Goal: Find specific page/section: Find specific page/section

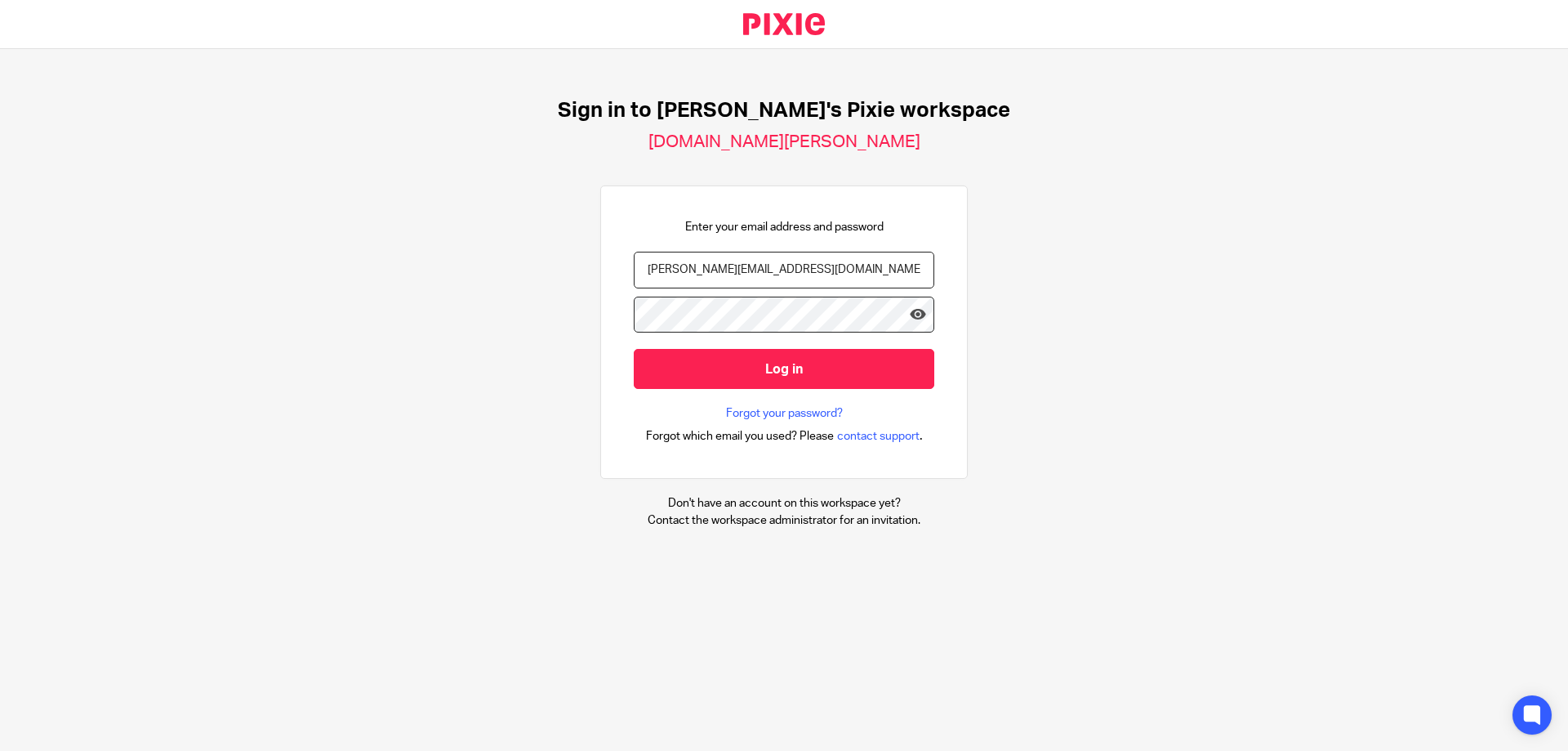
paste input "neh"
type input "[EMAIL_ADDRESS][DOMAIN_NAME]"
click at [573, 318] on div "Sign in to Brindleys's Pixie workspace brindleys-tony.usepixie.net Enter your e…" at bounding box center [784, 313] width 1568 height 529
click at [910, 323] on link at bounding box center [918, 318] width 16 height 22
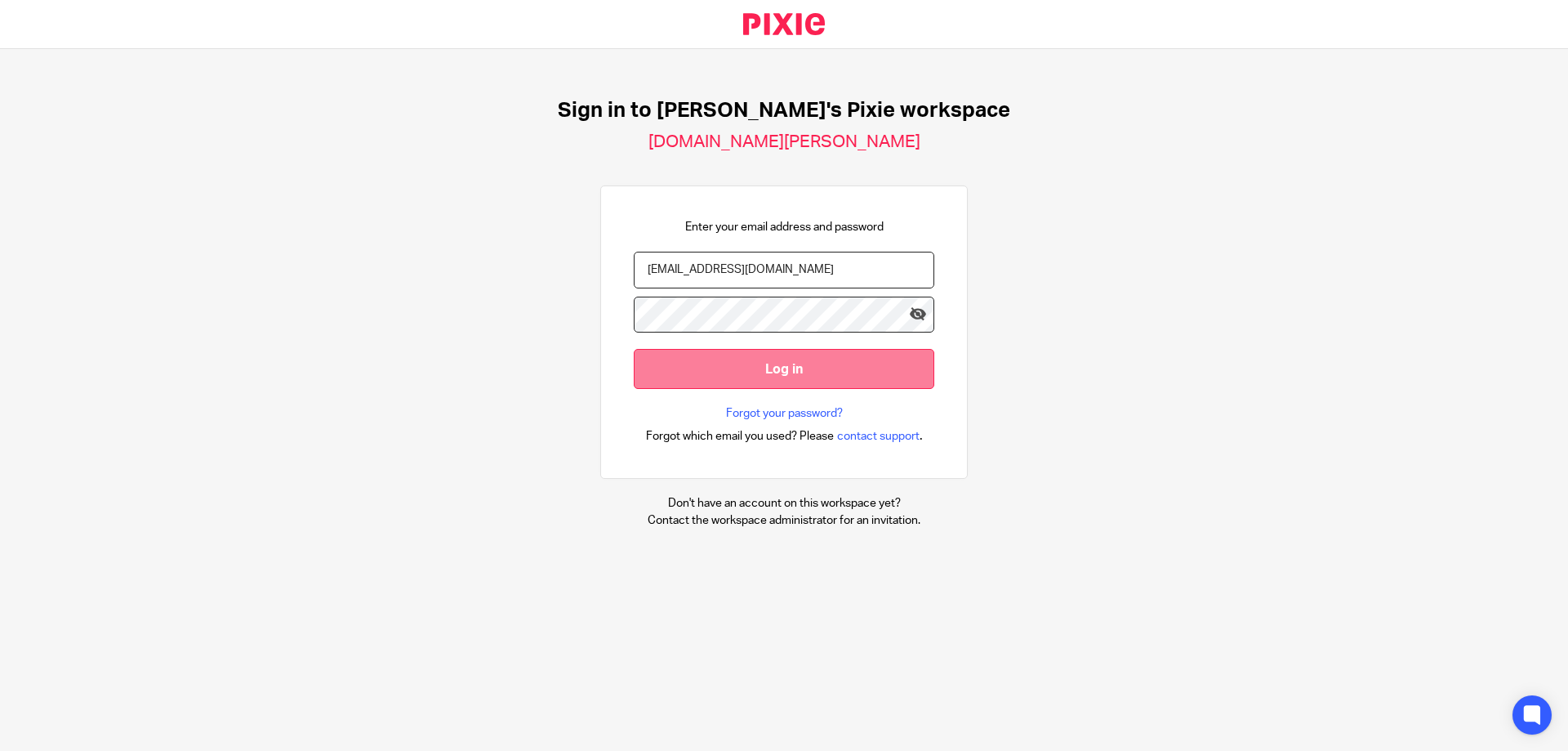
click at [721, 359] on input "Log in" at bounding box center [784, 369] width 301 height 40
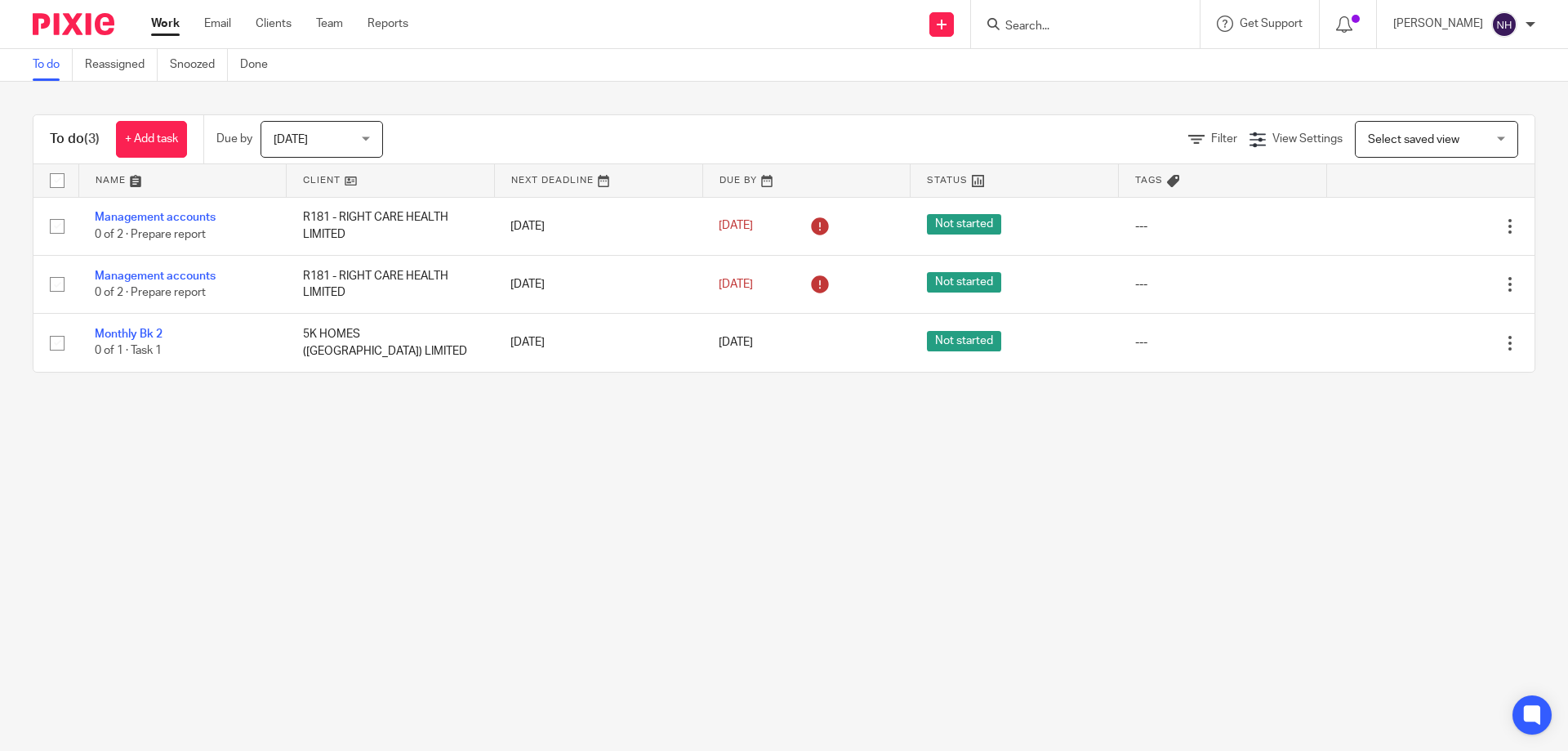
click at [1067, 522] on main "To do Reassigned Snoozed Done To do (3) + Add task Due by Today Today Today Tom…" at bounding box center [784, 376] width 1568 height 751
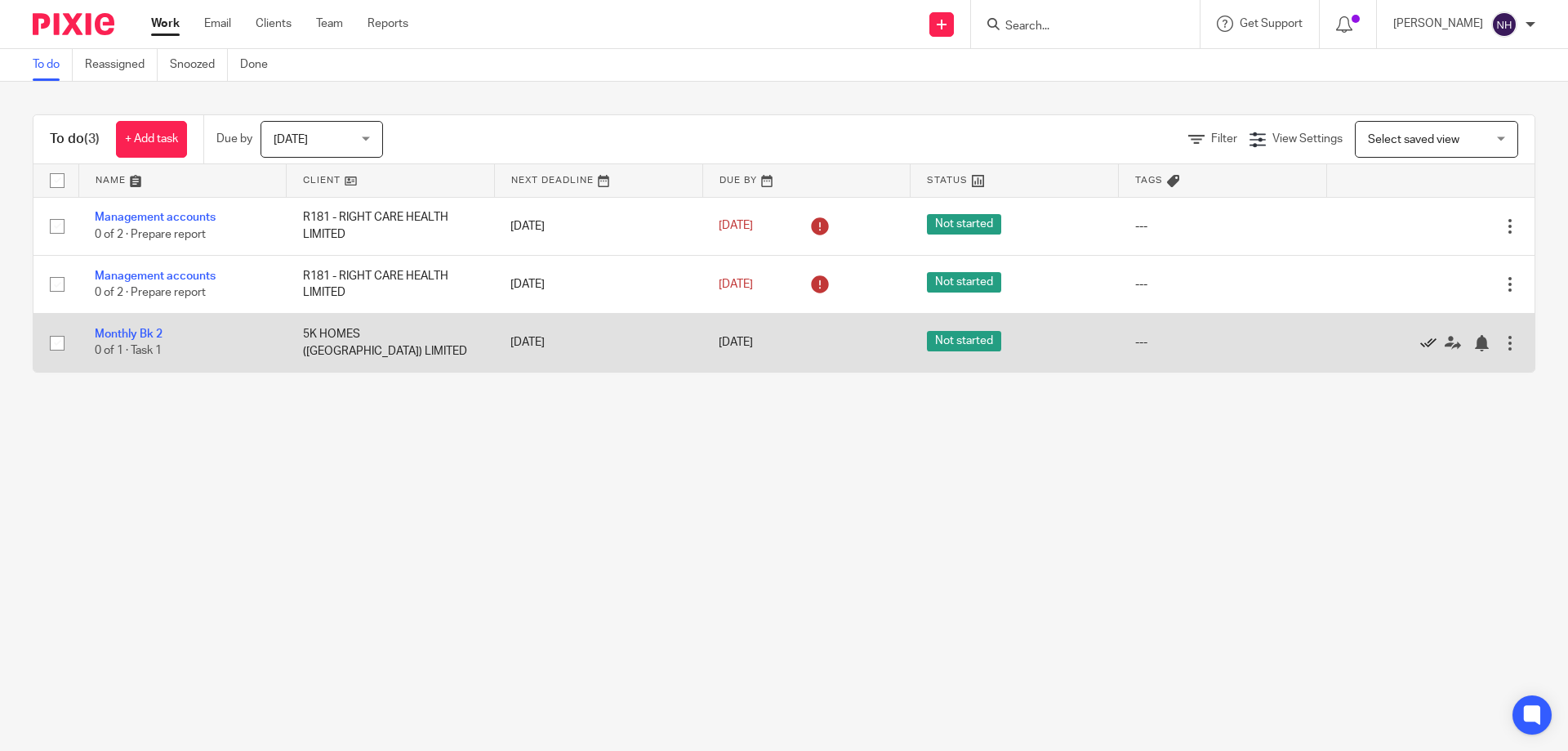
click at [1421, 344] on icon at bounding box center [1429, 343] width 16 height 16
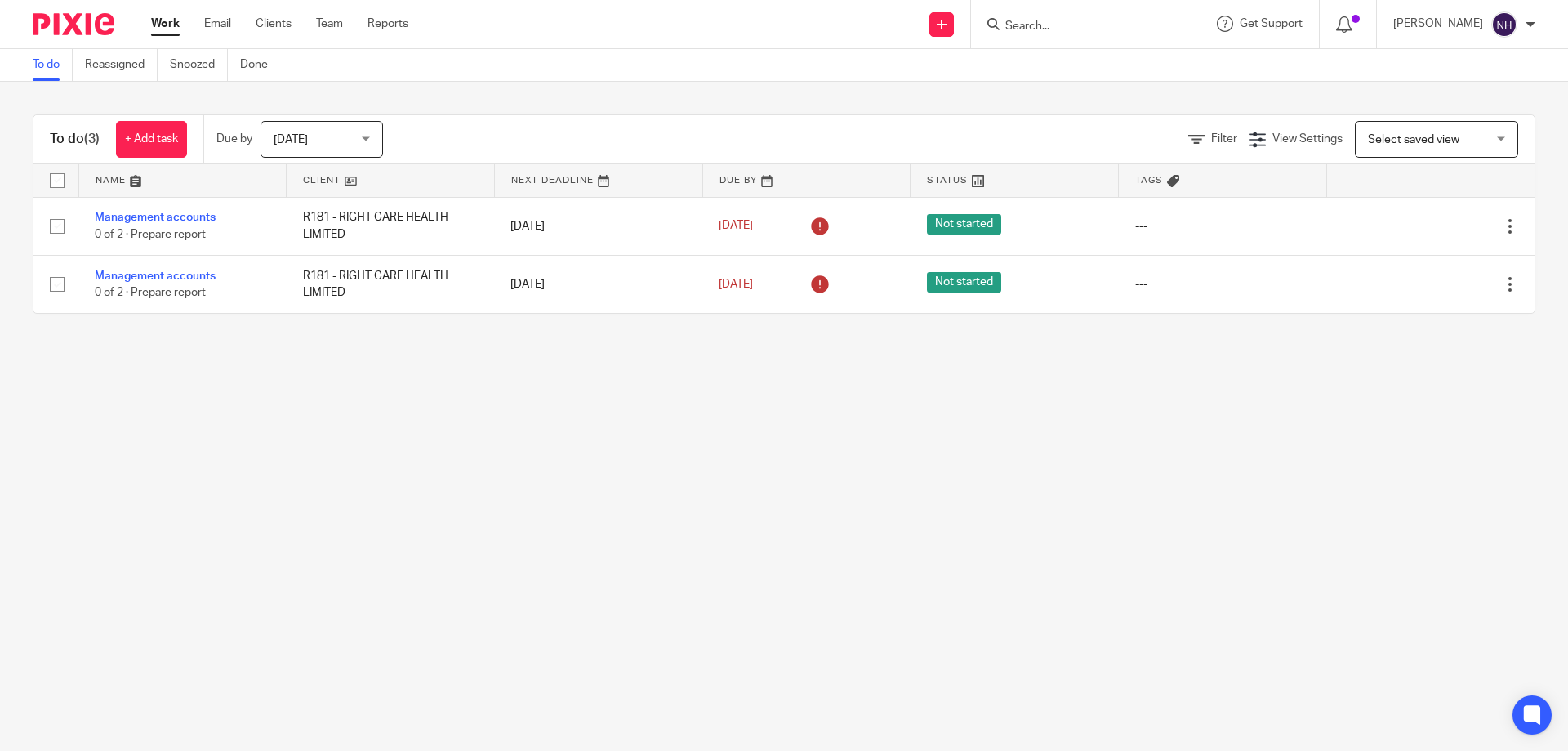
click at [1099, 28] on input "Search" at bounding box center [1077, 27] width 147 height 15
click at [1065, 20] on input "Search" at bounding box center [1077, 27] width 147 height 15
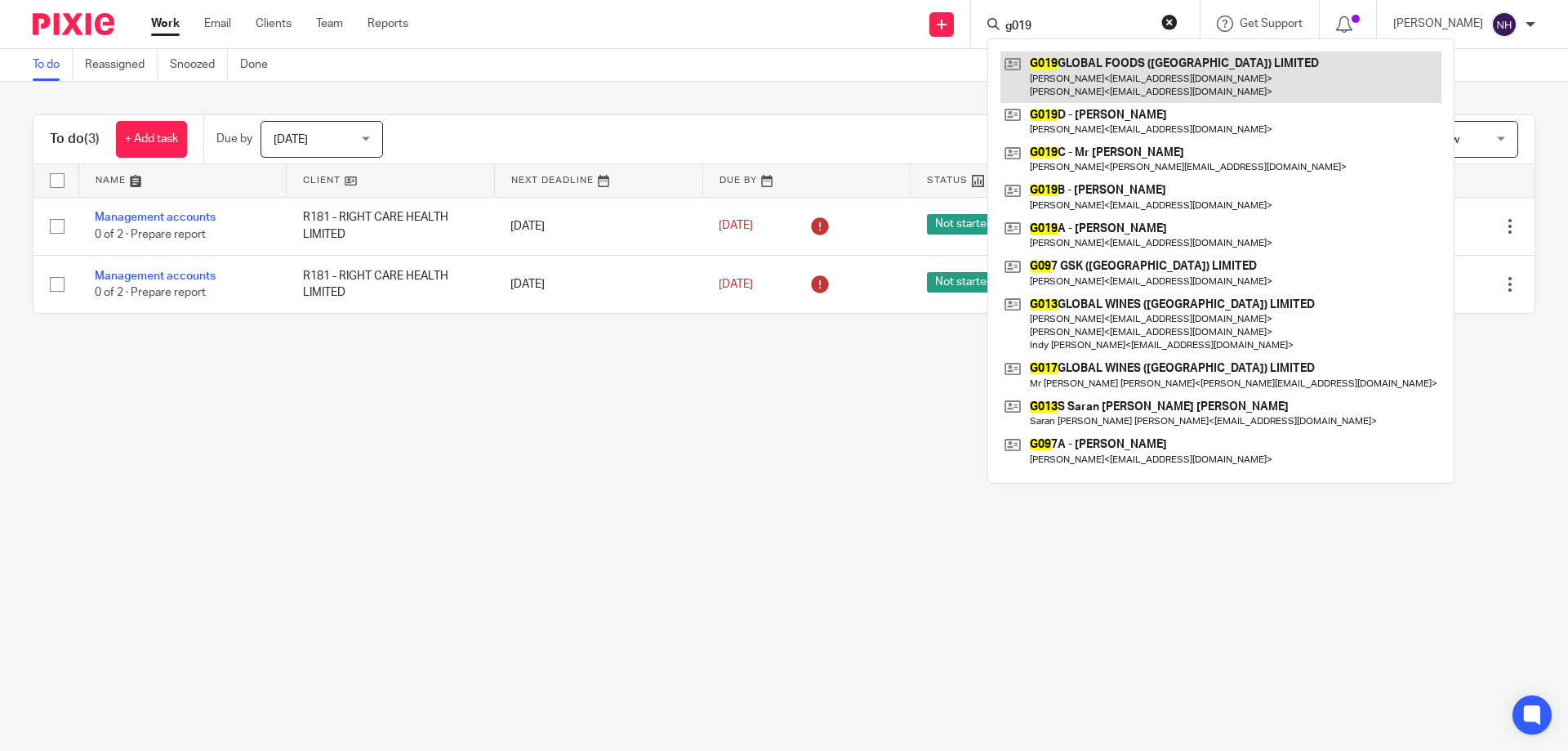
type input "g019"
click at [1085, 88] on link at bounding box center [1221, 77] width 441 height 51
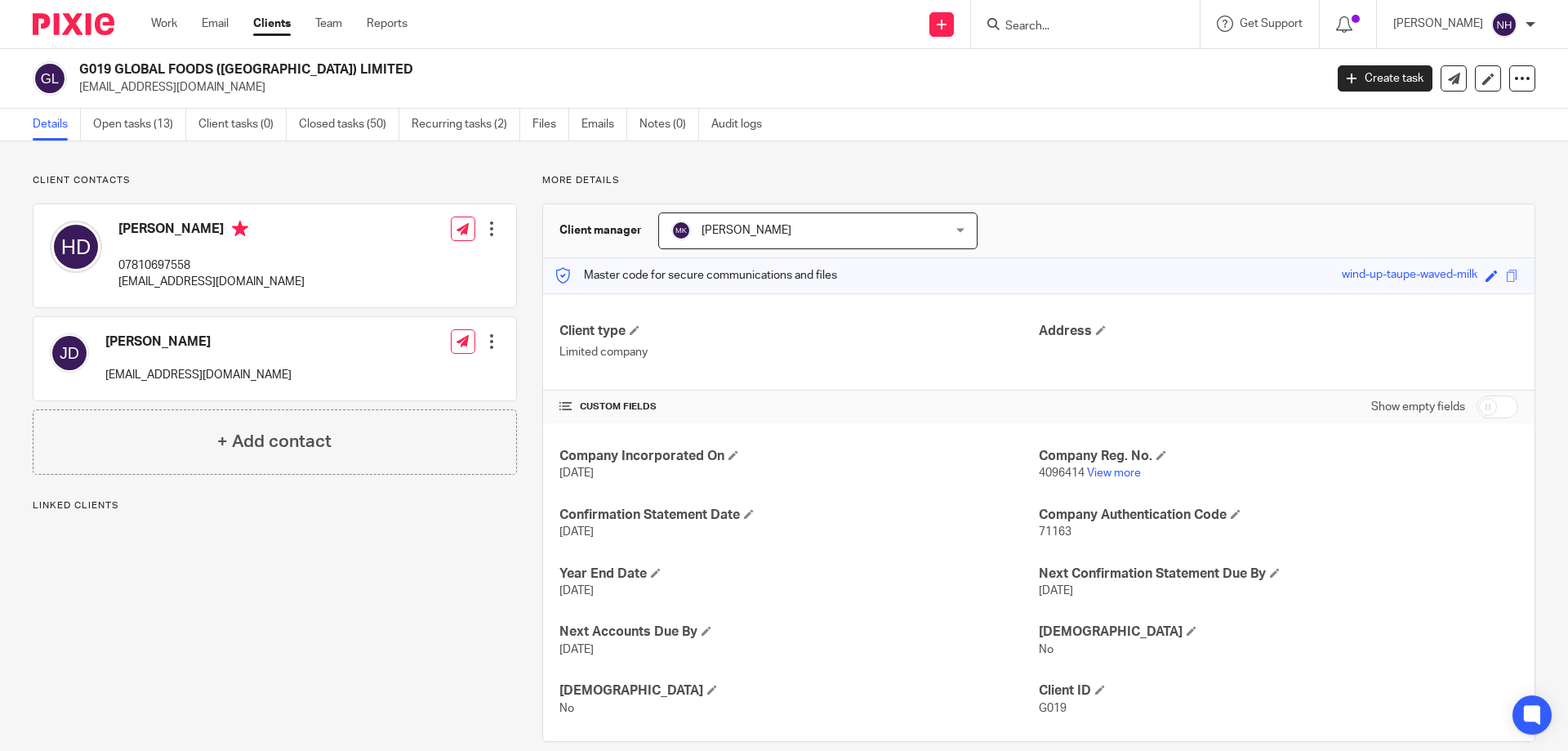
scroll to position [24, 0]
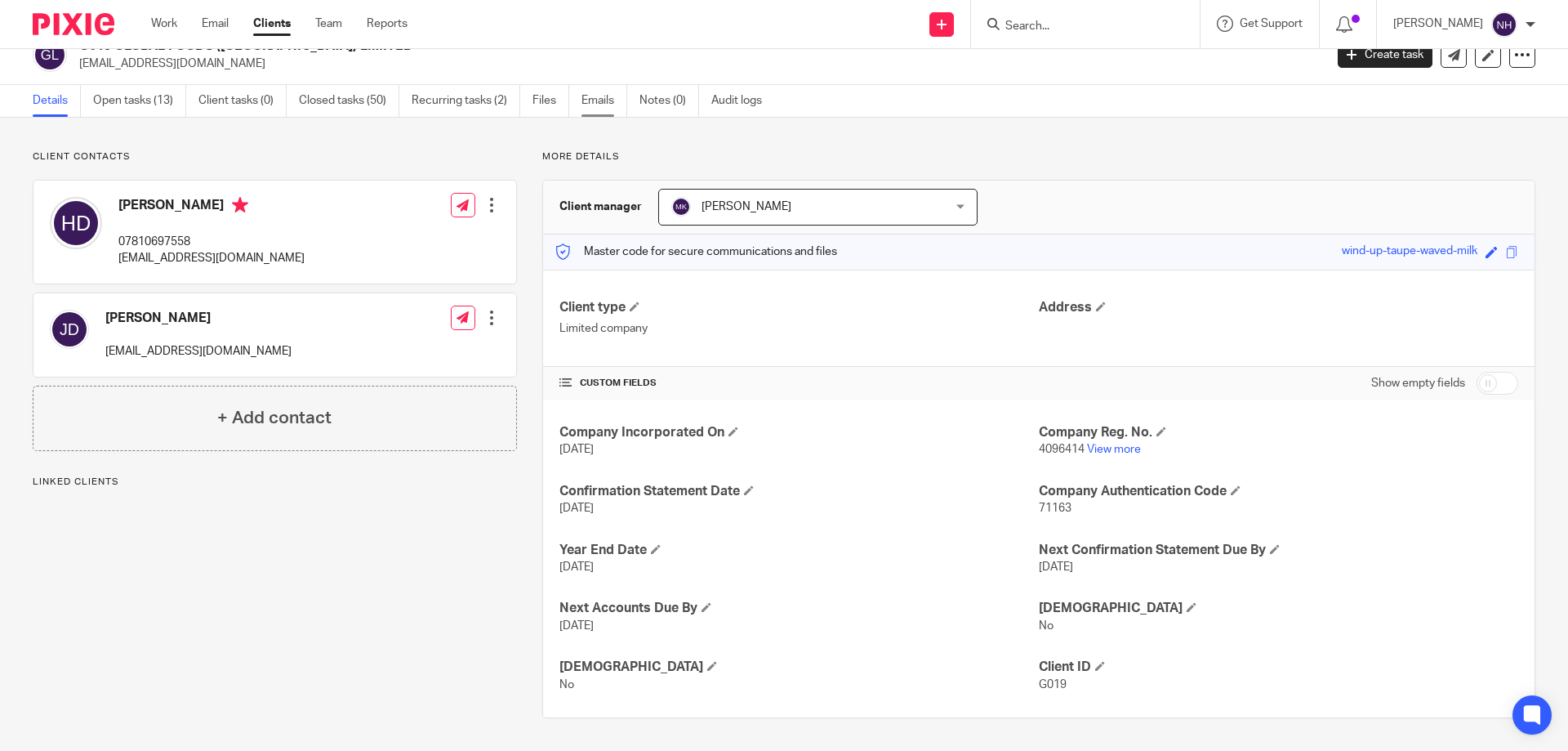
click at [594, 104] on link "Emails" at bounding box center [604, 101] width 46 height 32
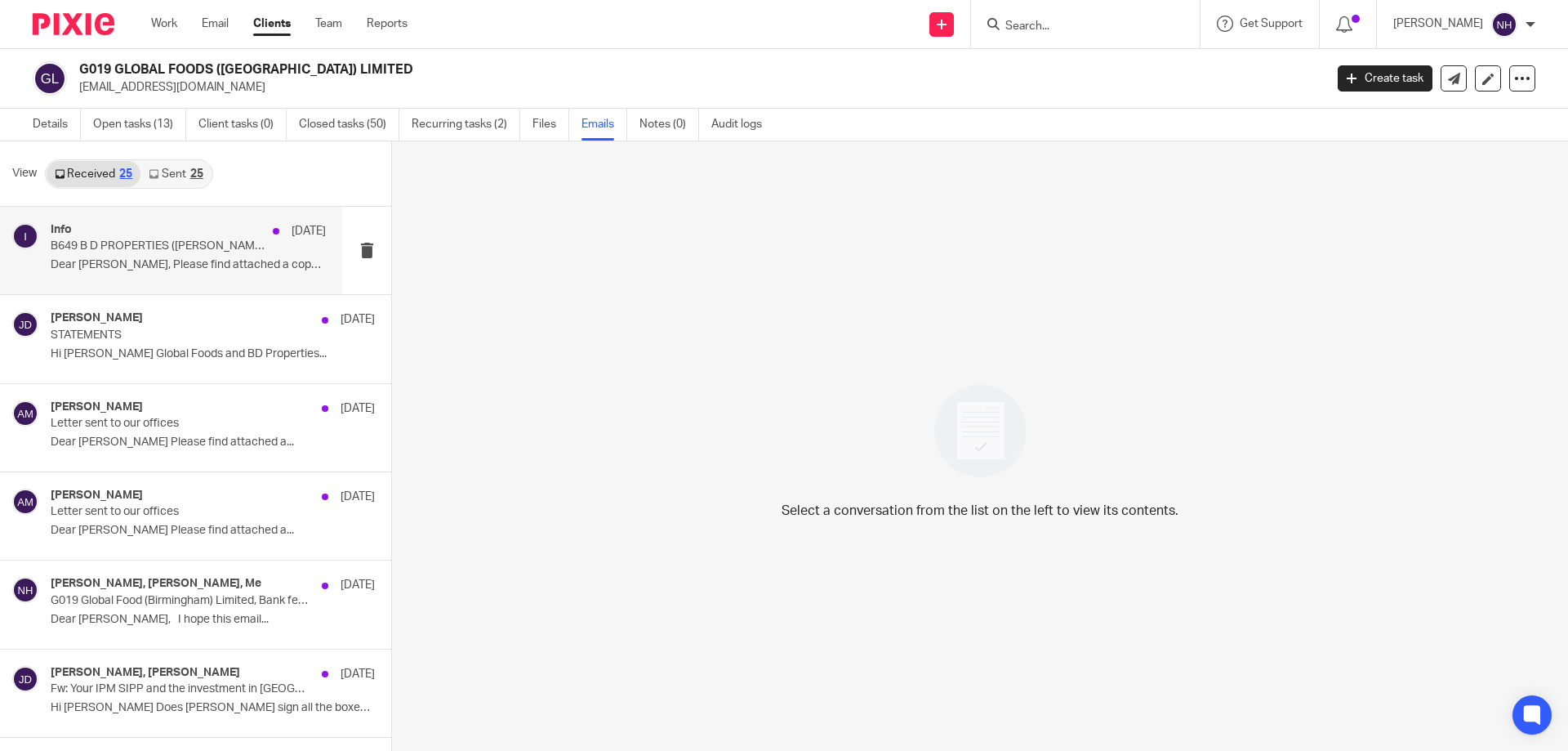
click at [238, 253] on p "B649 B D PROPERTIES (DUDLEY PORT) LTD Confirmation Statement" at bounding box center [161, 246] width 221 height 14
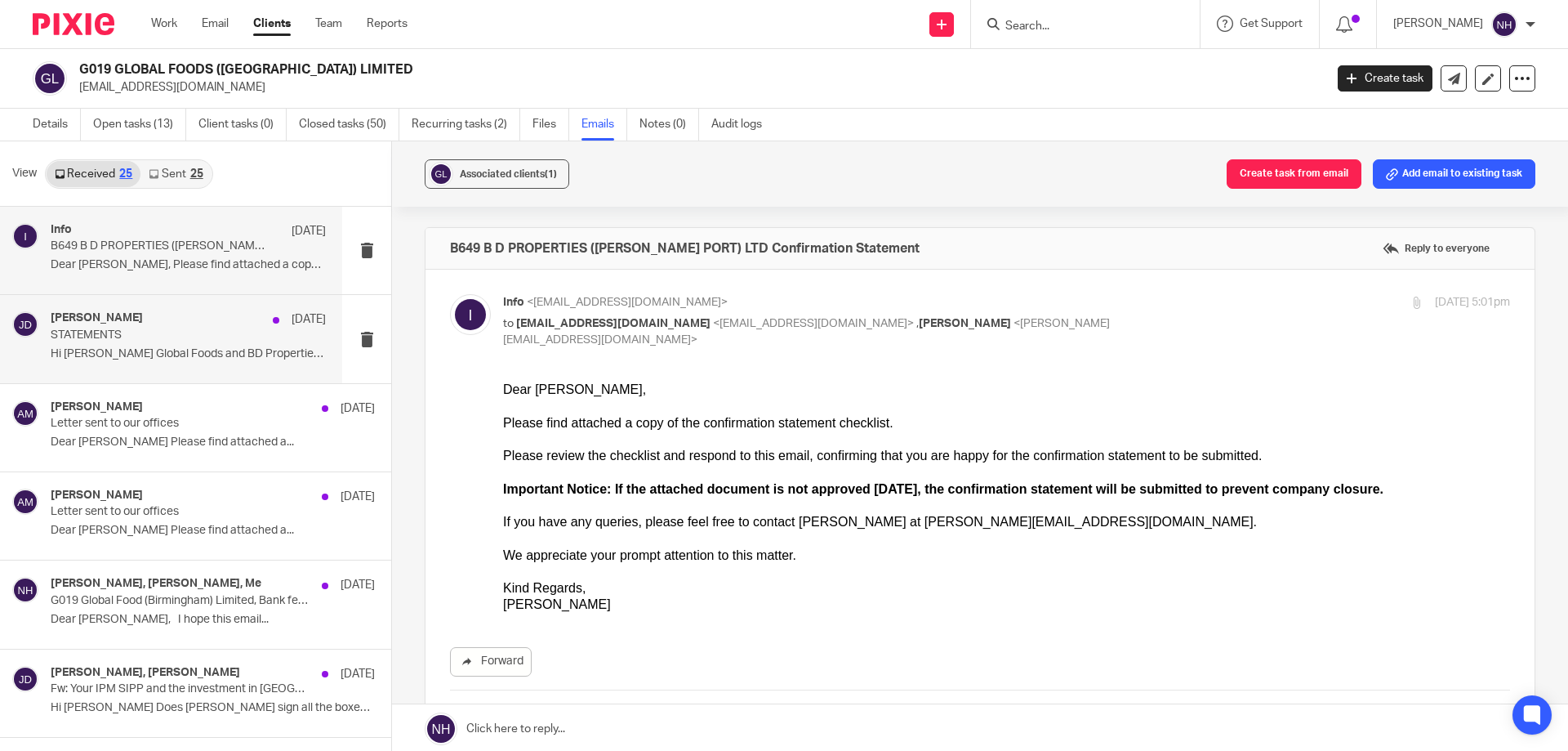
click at [177, 344] on div "jas dulay 1 Jul STATEMENTS Hi Tony Global Foods and BD Properties..." at bounding box center [188, 339] width 275 height 55
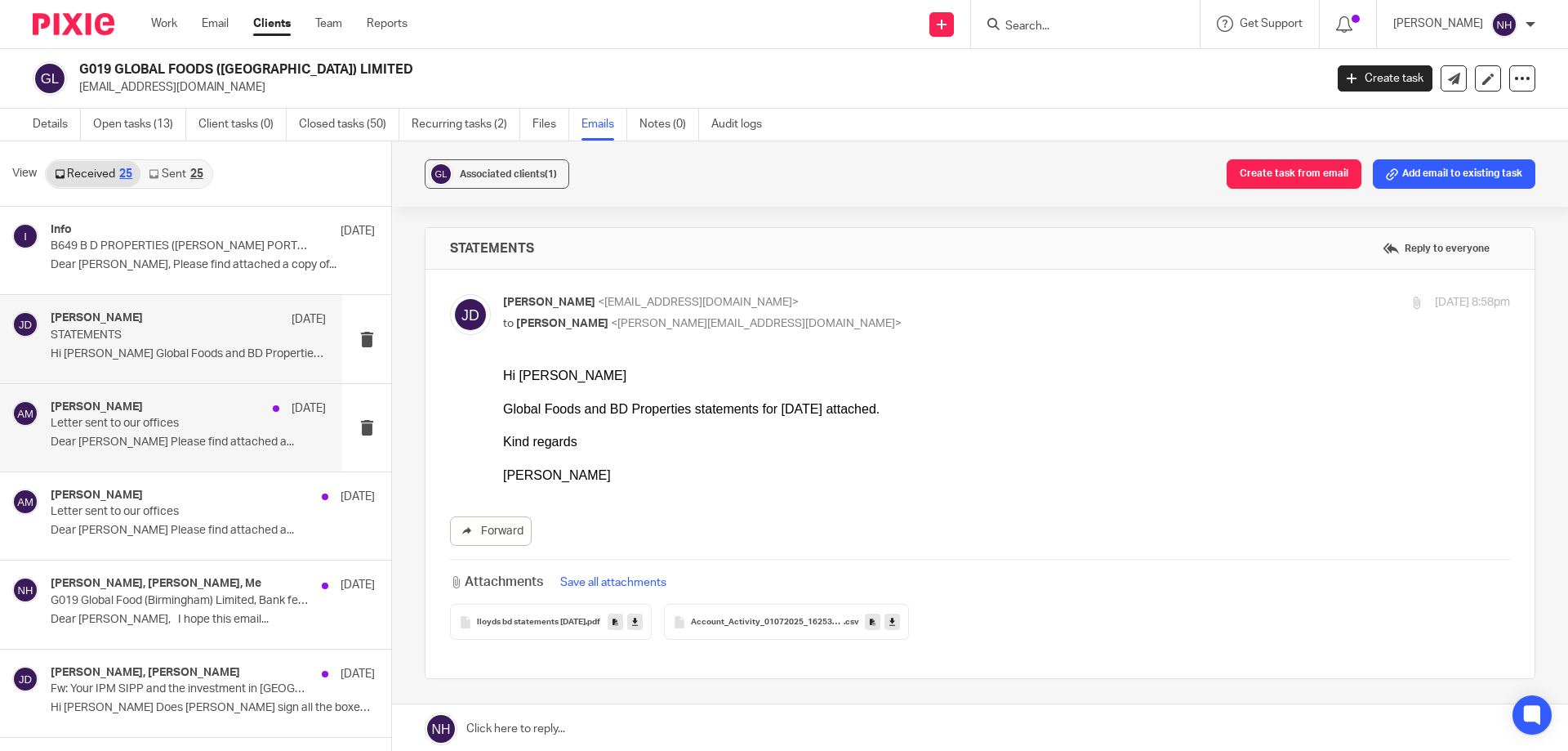
click at [200, 439] on p "Dear [PERSON_NAME] Please find attached a..." at bounding box center [188, 442] width 275 height 14
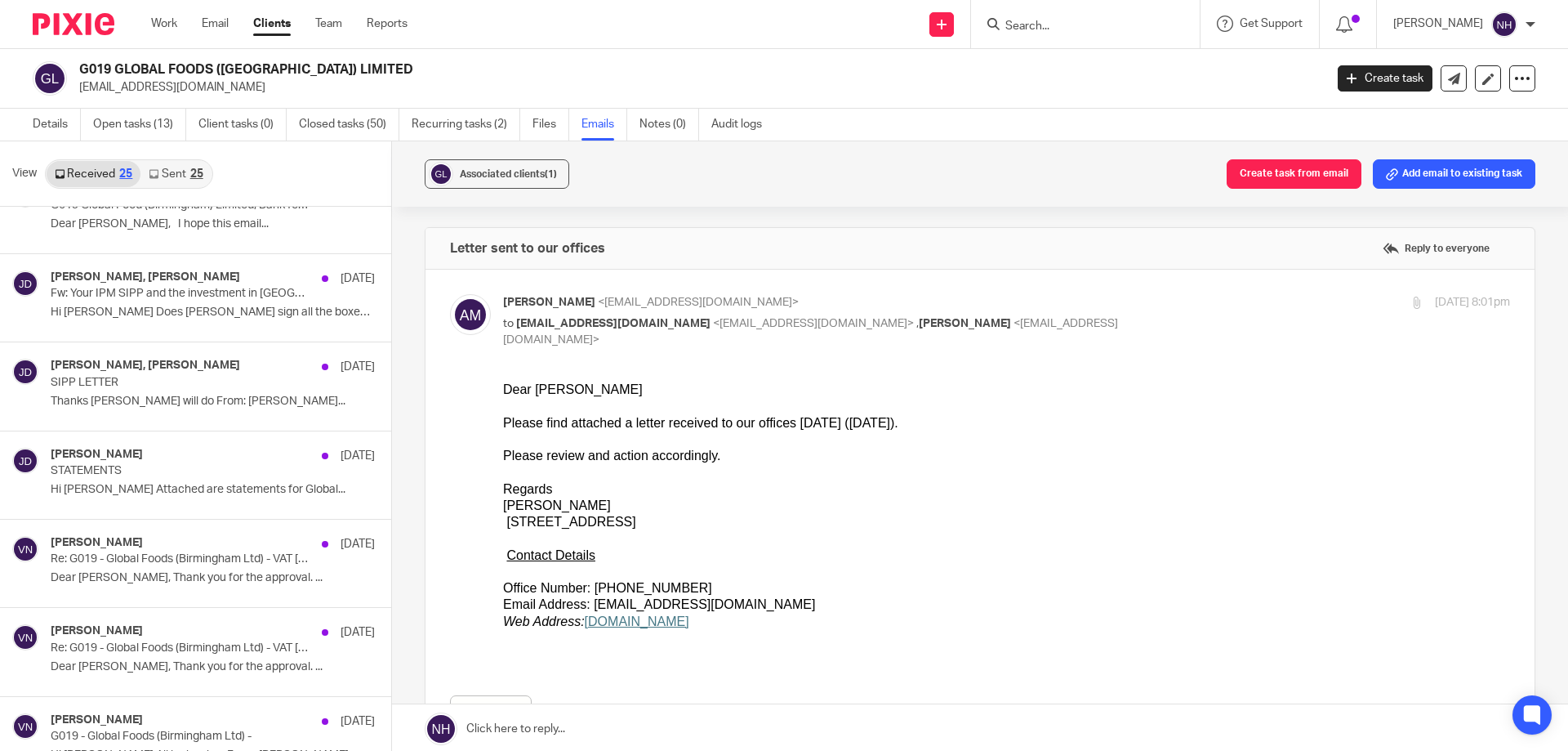
scroll to position [245, 0]
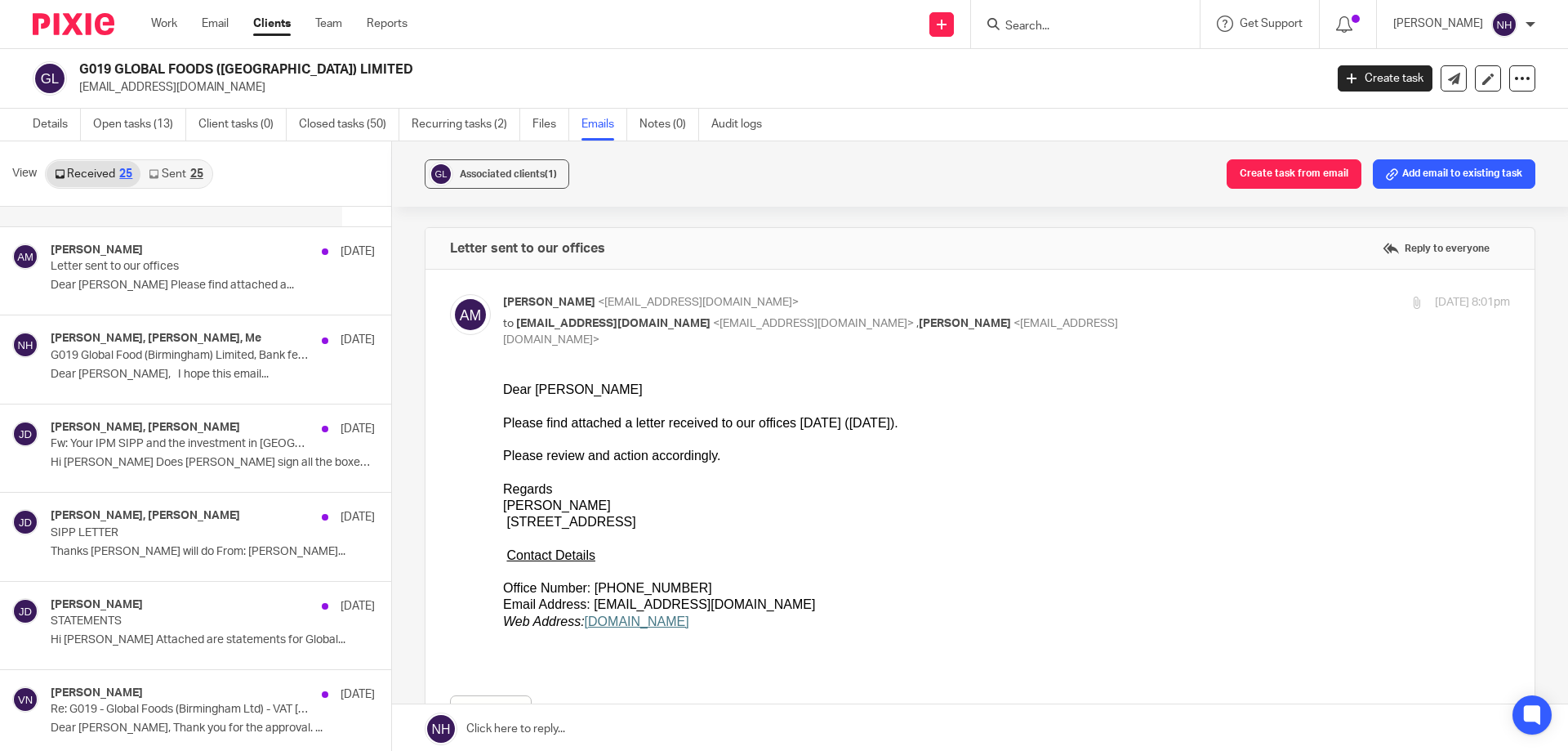
click at [1126, 34] on input "Search" at bounding box center [1077, 27] width 147 height 15
click at [1122, 48] on div "Work Email Clients Team Reports Work Email Clients Team Reports Settings Send n…" at bounding box center [784, 24] width 1568 height 49
click at [1119, 29] on input "Search" at bounding box center [1077, 27] width 147 height 15
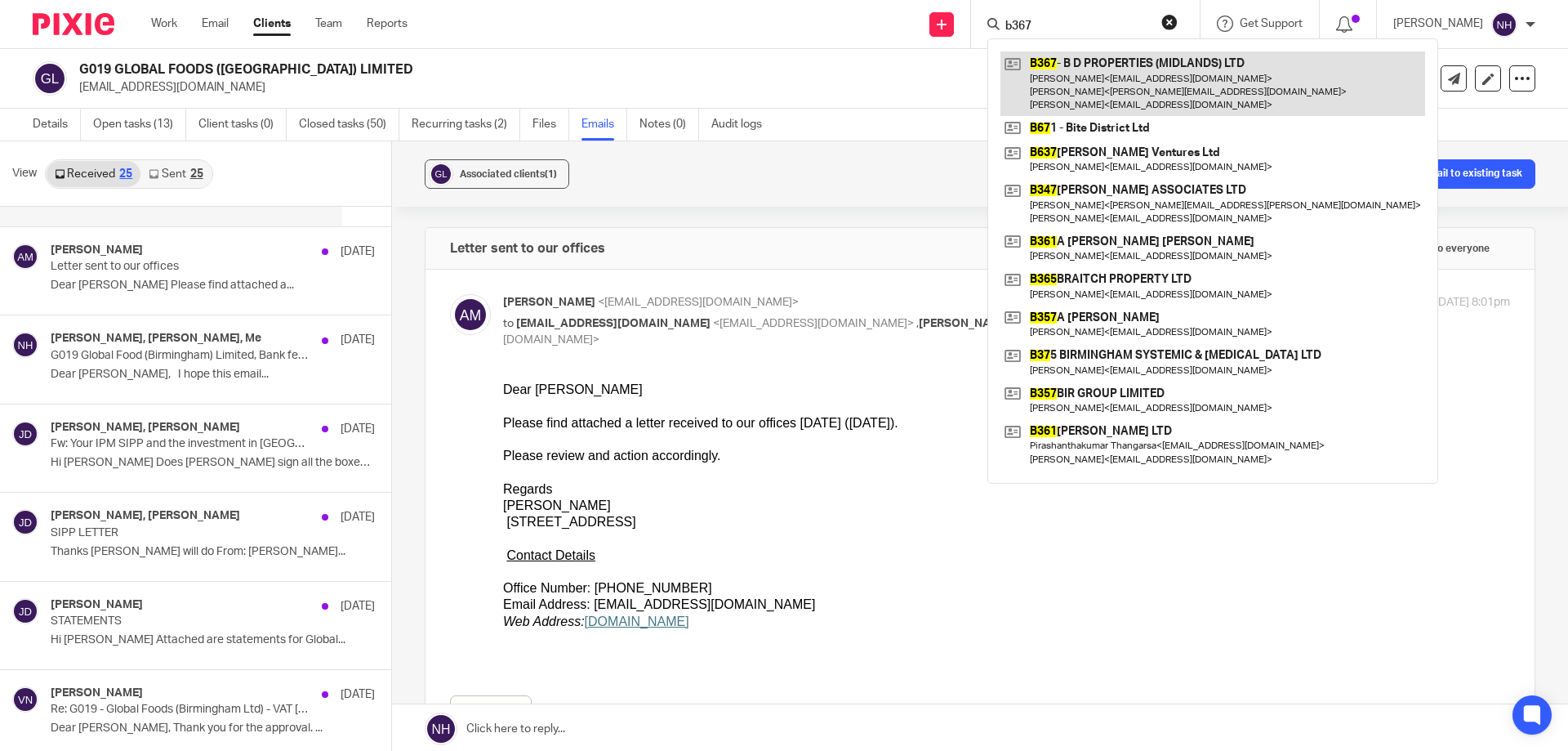
type input "b367"
click at [1092, 96] on link at bounding box center [1213, 84] width 425 height 65
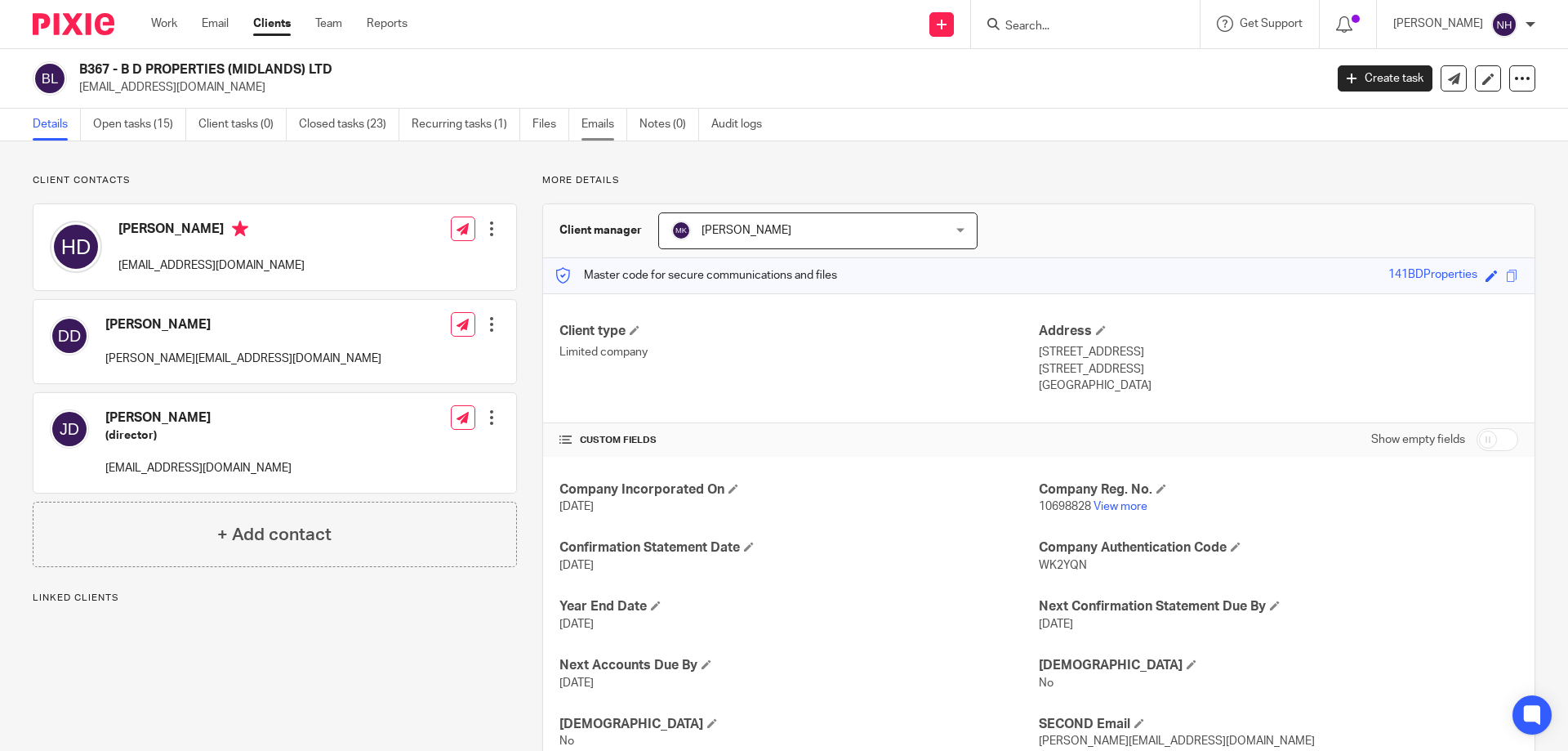
click at [619, 130] on link "Emails" at bounding box center [604, 125] width 46 height 32
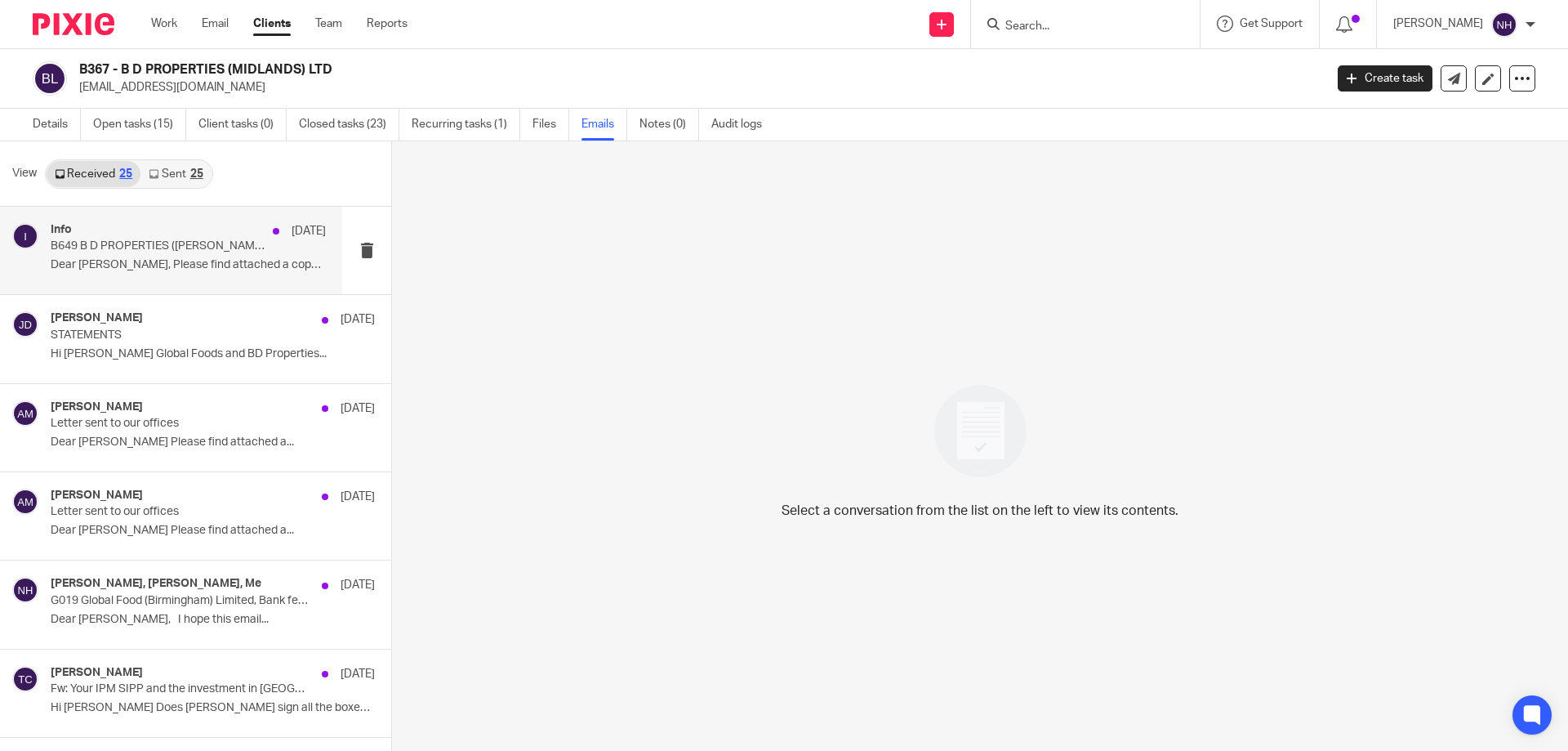
click at [212, 253] on p "B649 B D PROPERTIES ([PERSON_NAME] PORT) LTD Confirmation Statement" at bounding box center [161, 246] width 221 height 14
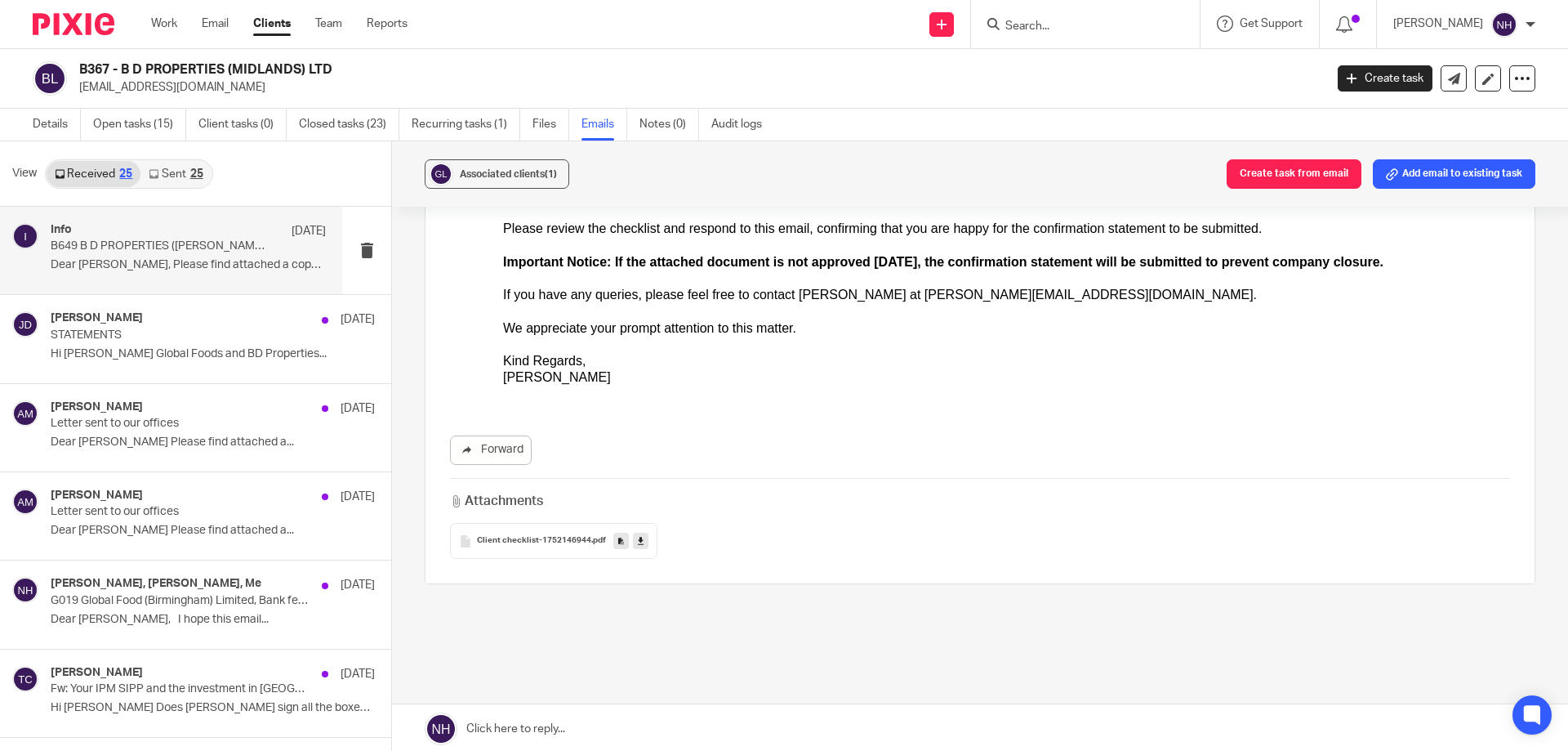
scroll to position [245, 0]
